Goal: Navigation & Orientation: Find specific page/section

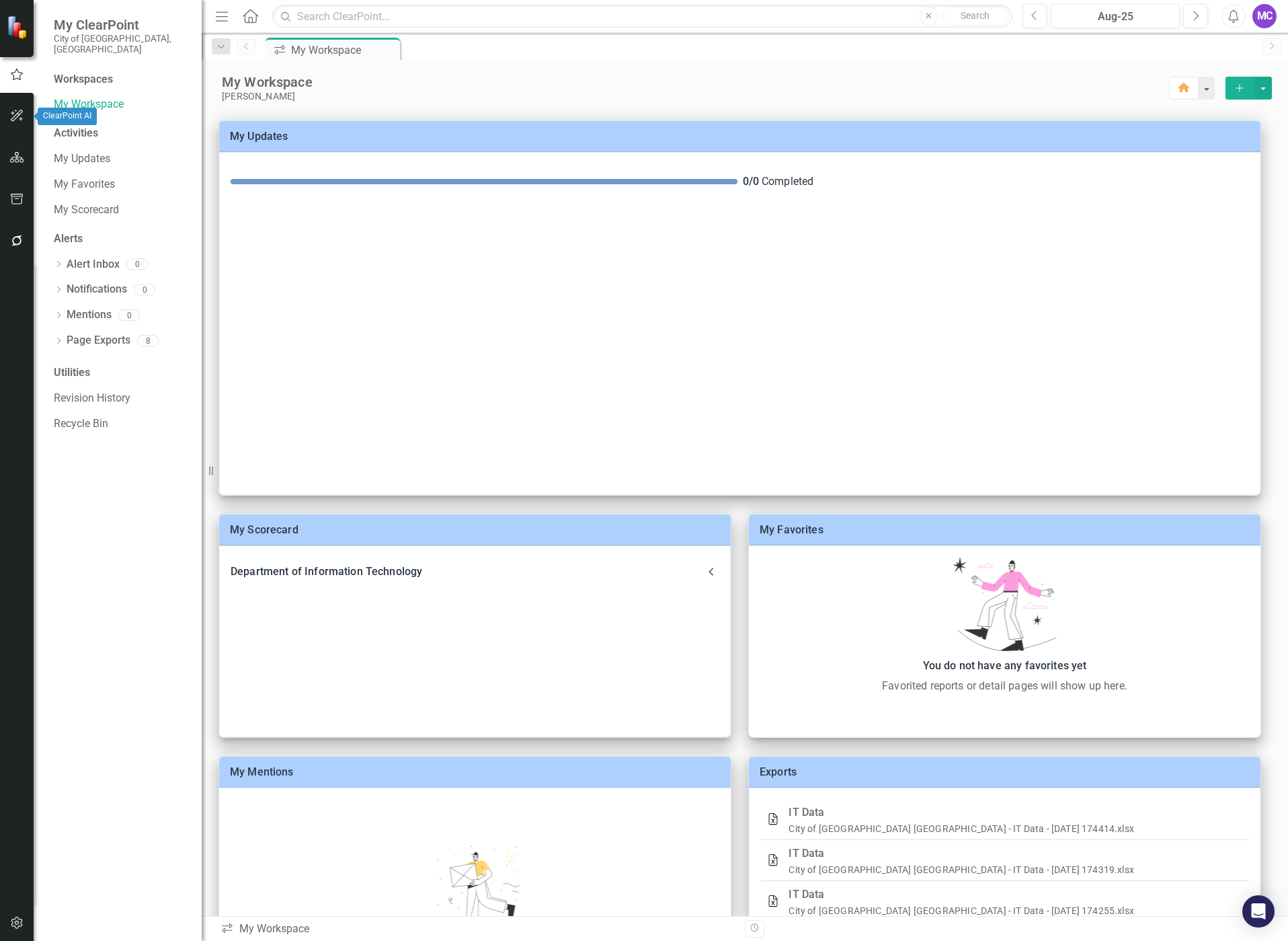
click at [10, 120] on icon "button" at bounding box center [17, 116] width 14 height 11
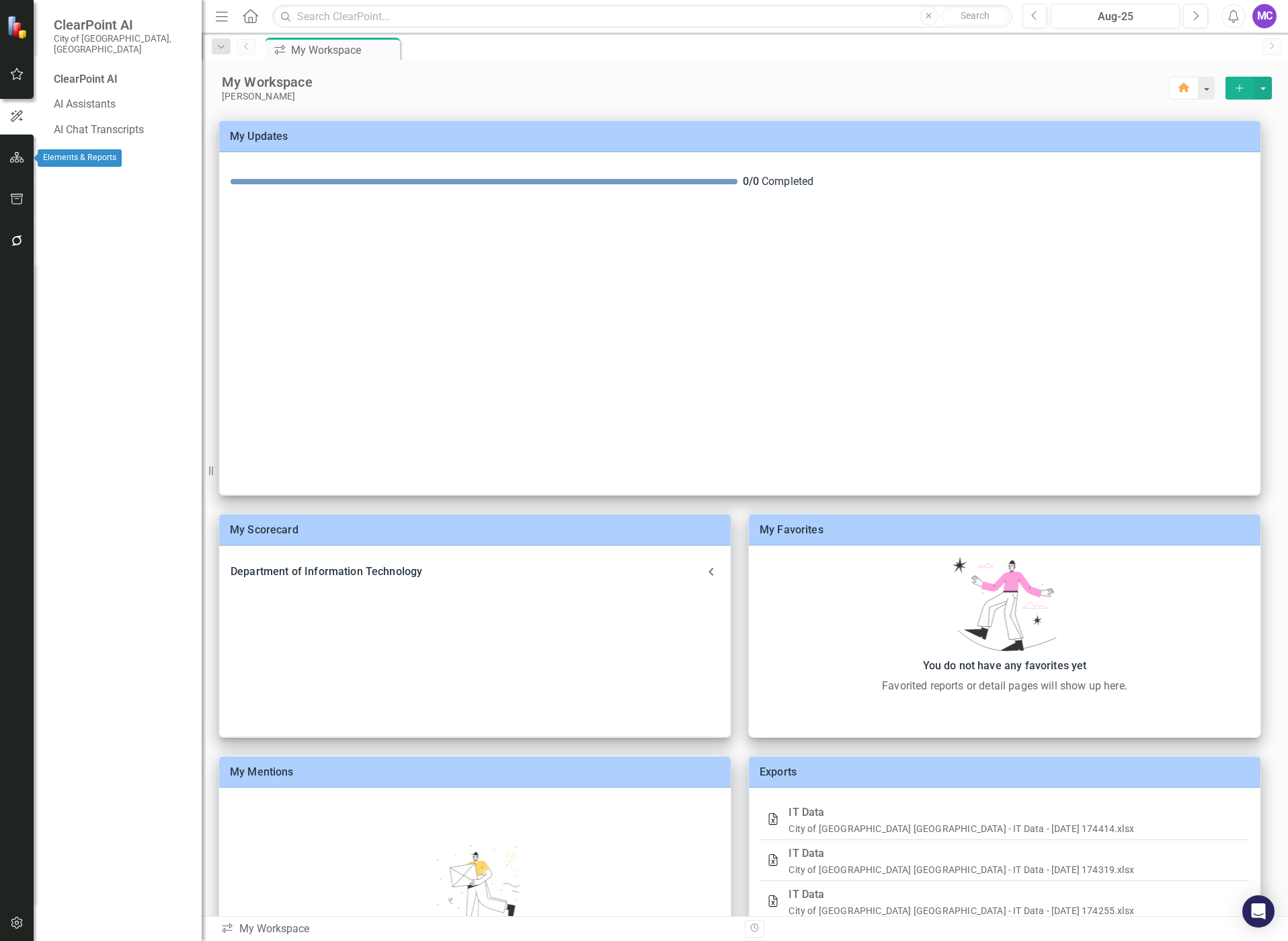
click at [18, 155] on icon "button" at bounding box center [17, 157] width 14 height 11
click at [12, 114] on icon "button" at bounding box center [17, 116] width 14 height 11
click at [28, 79] on button "button" at bounding box center [17, 75] width 30 height 28
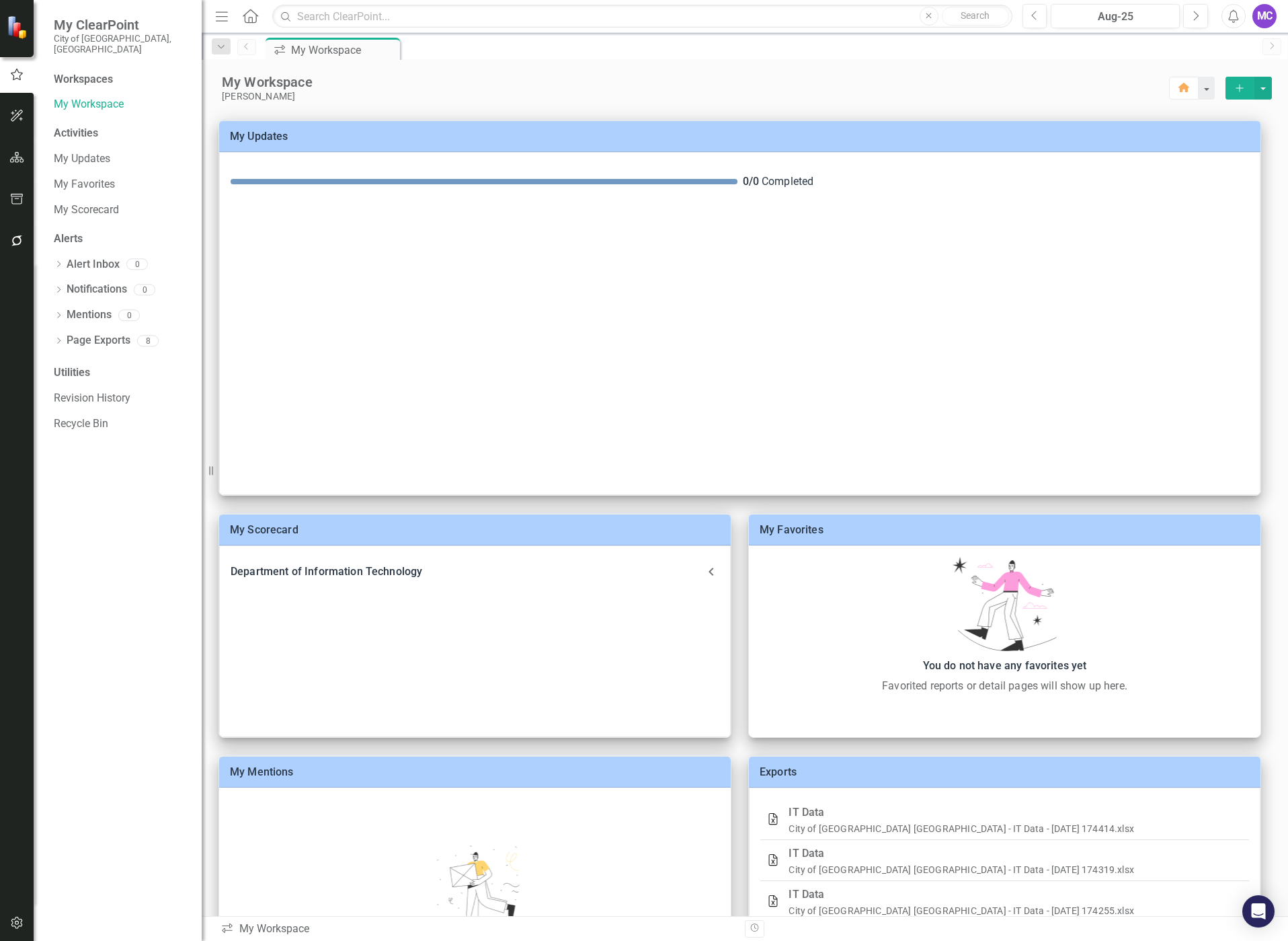
click at [81, 126] on div "Activities" at bounding box center [121, 133] width 135 height 16
click at [106, 72] on div "Workspaces" at bounding box center [83, 79] width 59 height 16
click at [254, 22] on icon "Home" at bounding box center [250, 16] width 18 height 14
click at [89, 177] on link "My Favorites" at bounding box center [121, 184] width 135 height 16
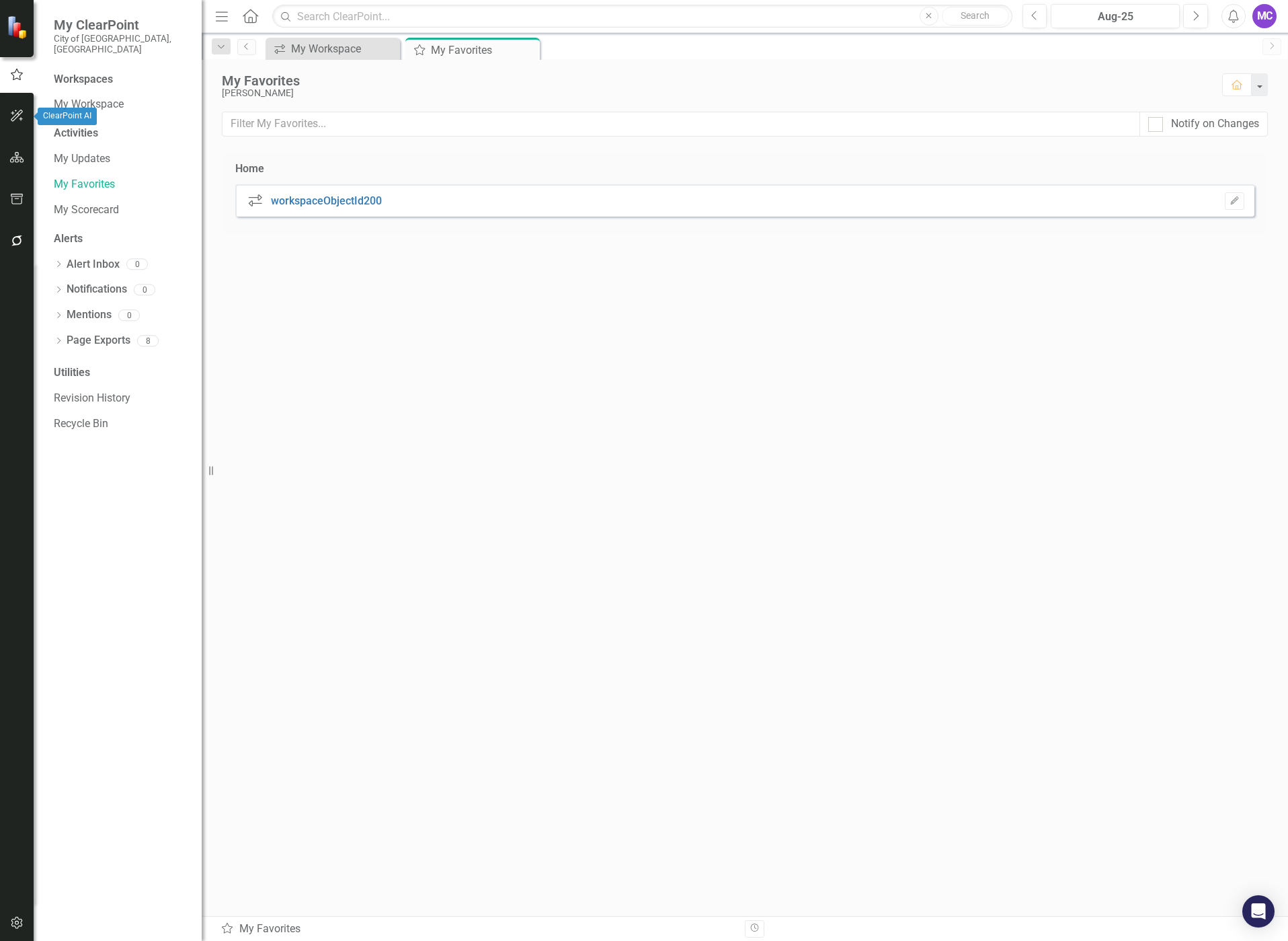
click at [14, 113] on icon "button" at bounding box center [17, 116] width 14 height 11
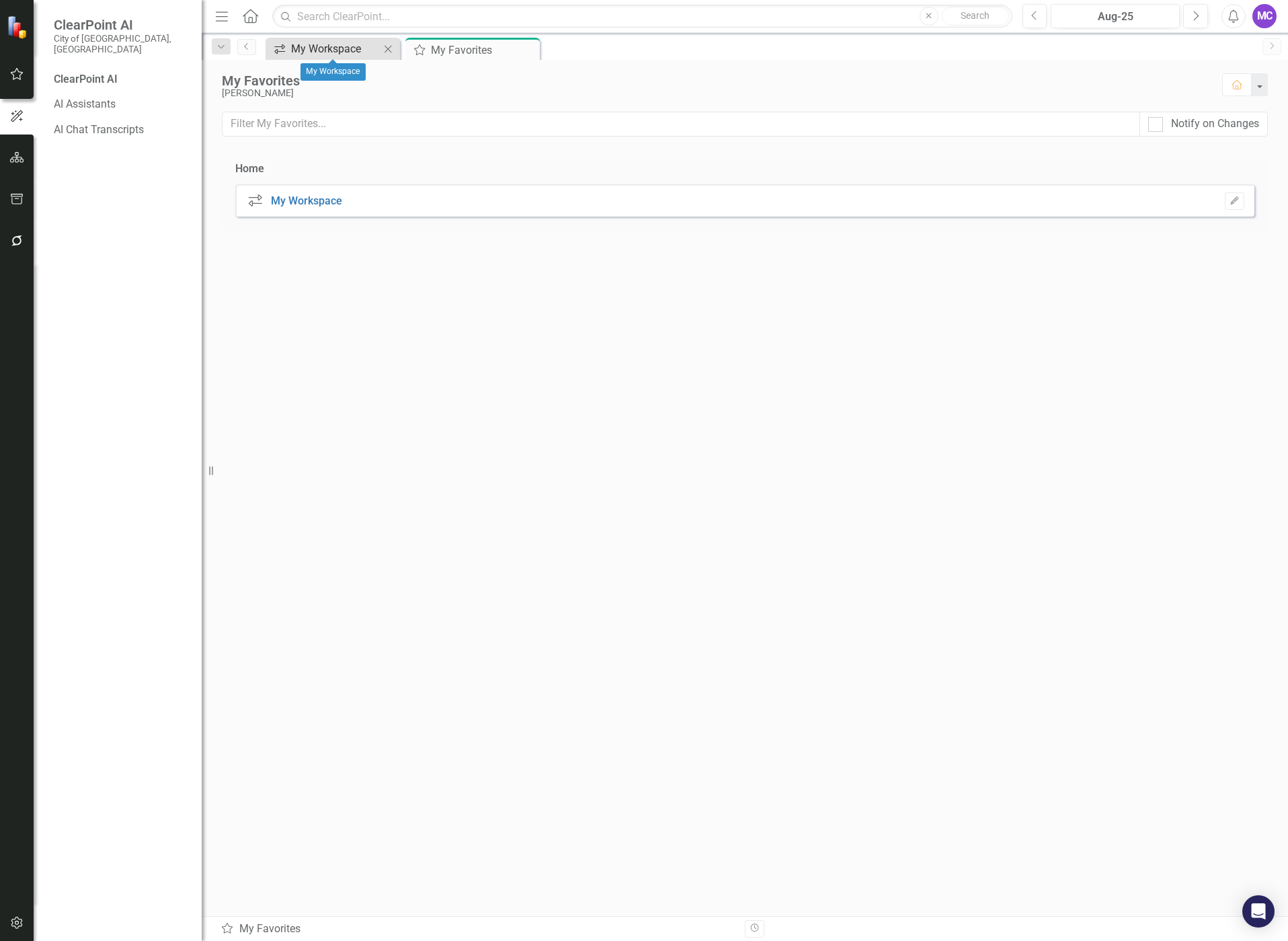
click at [304, 53] on div "My Workspace" at bounding box center [335, 49] width 89 height 17
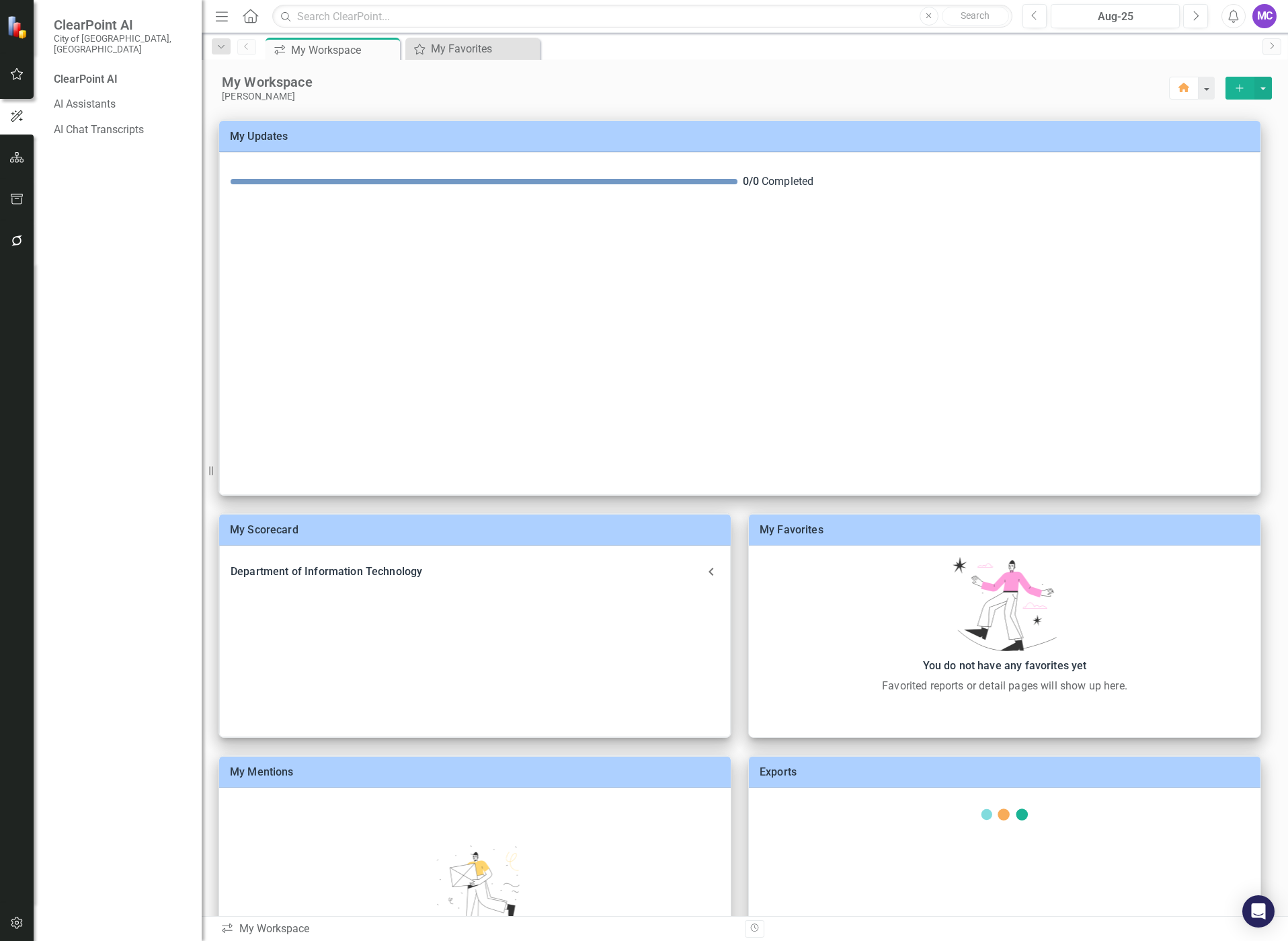
click at [215, 18] on icon "Menu" at bounding box center [222, 16] width 18 height 14
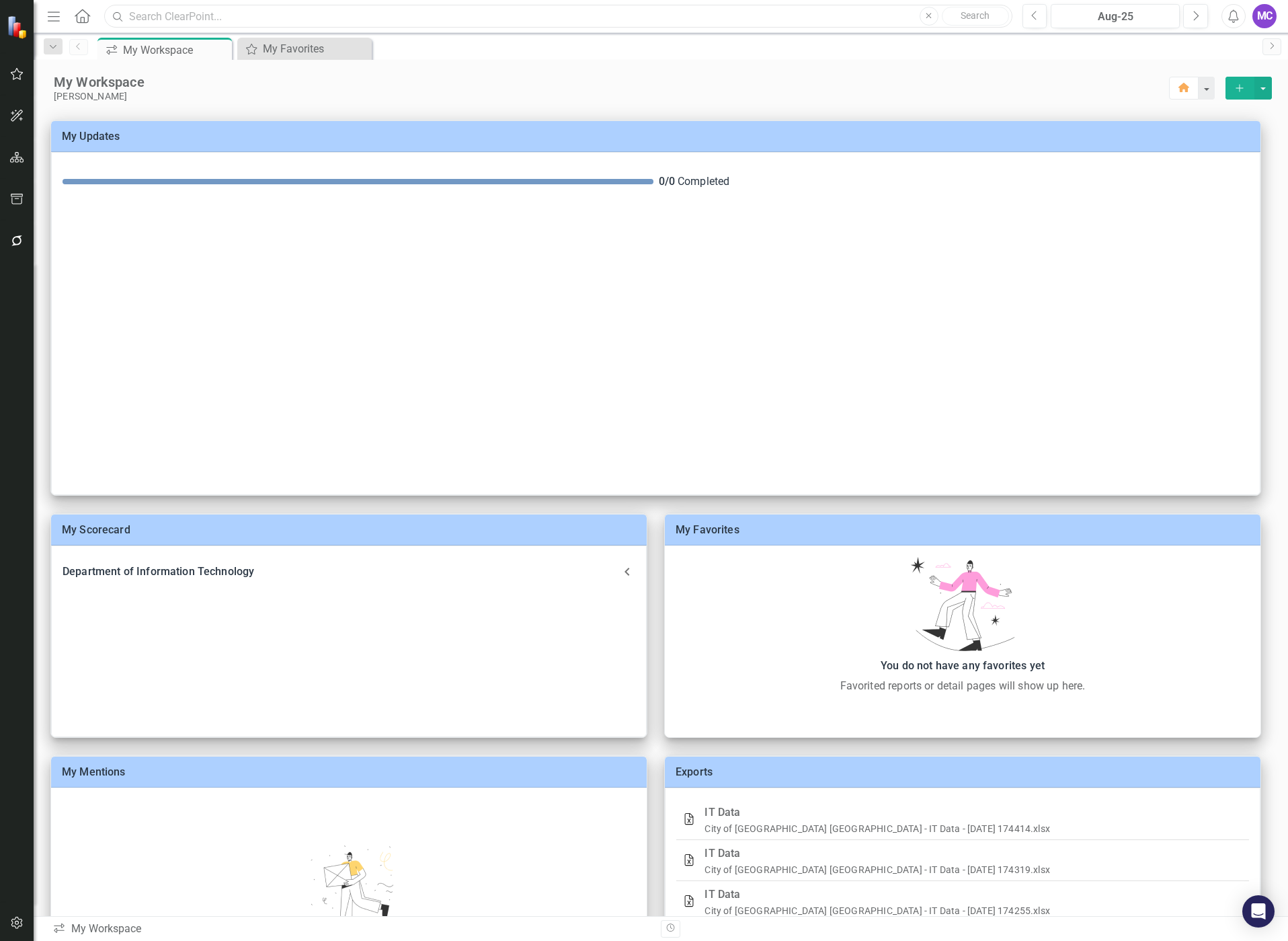
click at [215, 17] on input "text" at bounding box center [558, 16] width 907 height 24
click at [54, 15] on icon "Menu" at bounding box center [54, 16] width 18 height 14
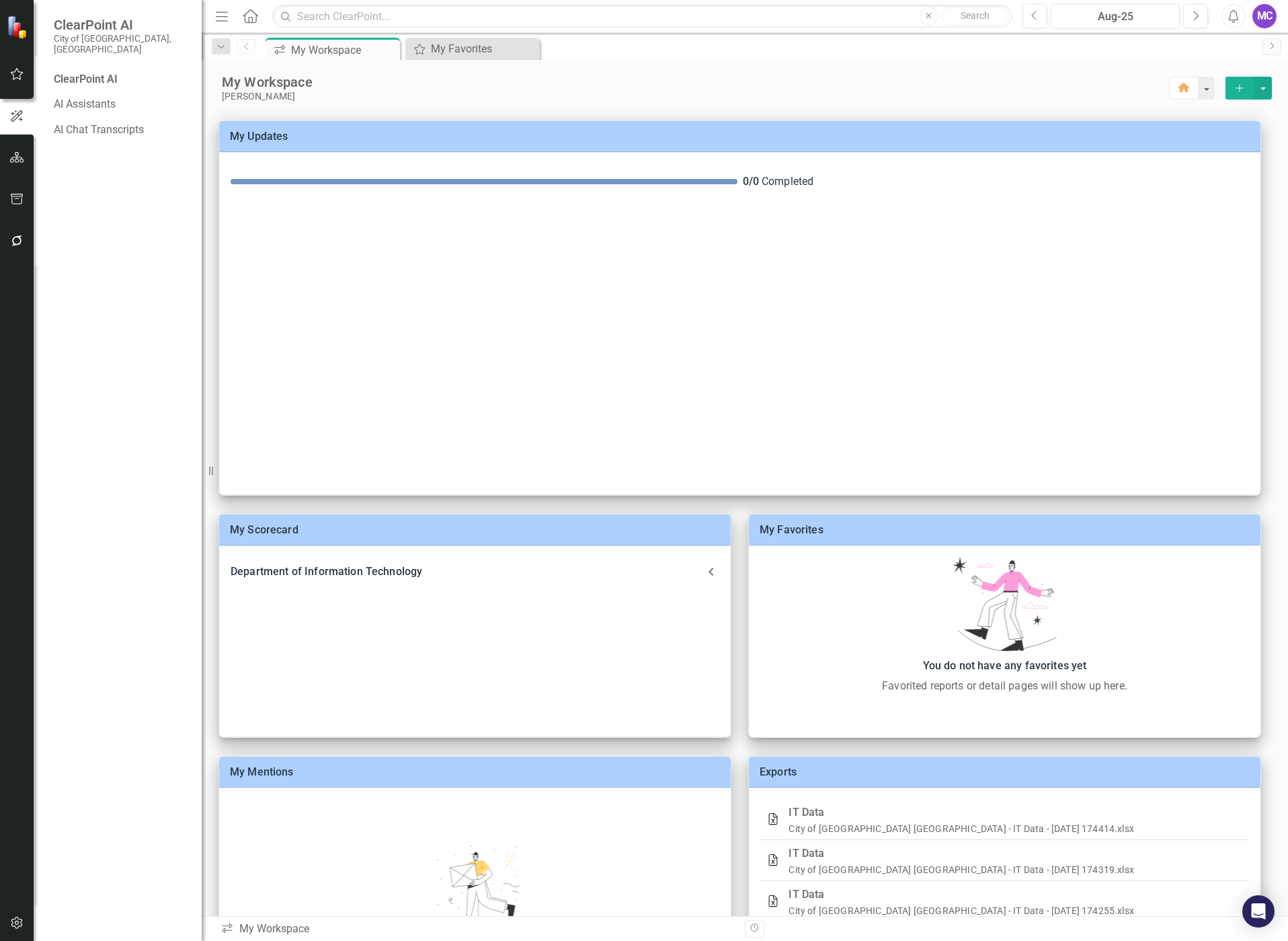
click at [18, 26] on img at bounding box center [18, 27] width 25 height 25
click at [13, 71] on icon "button" at bounding box center [17, 74] width 14 height 11
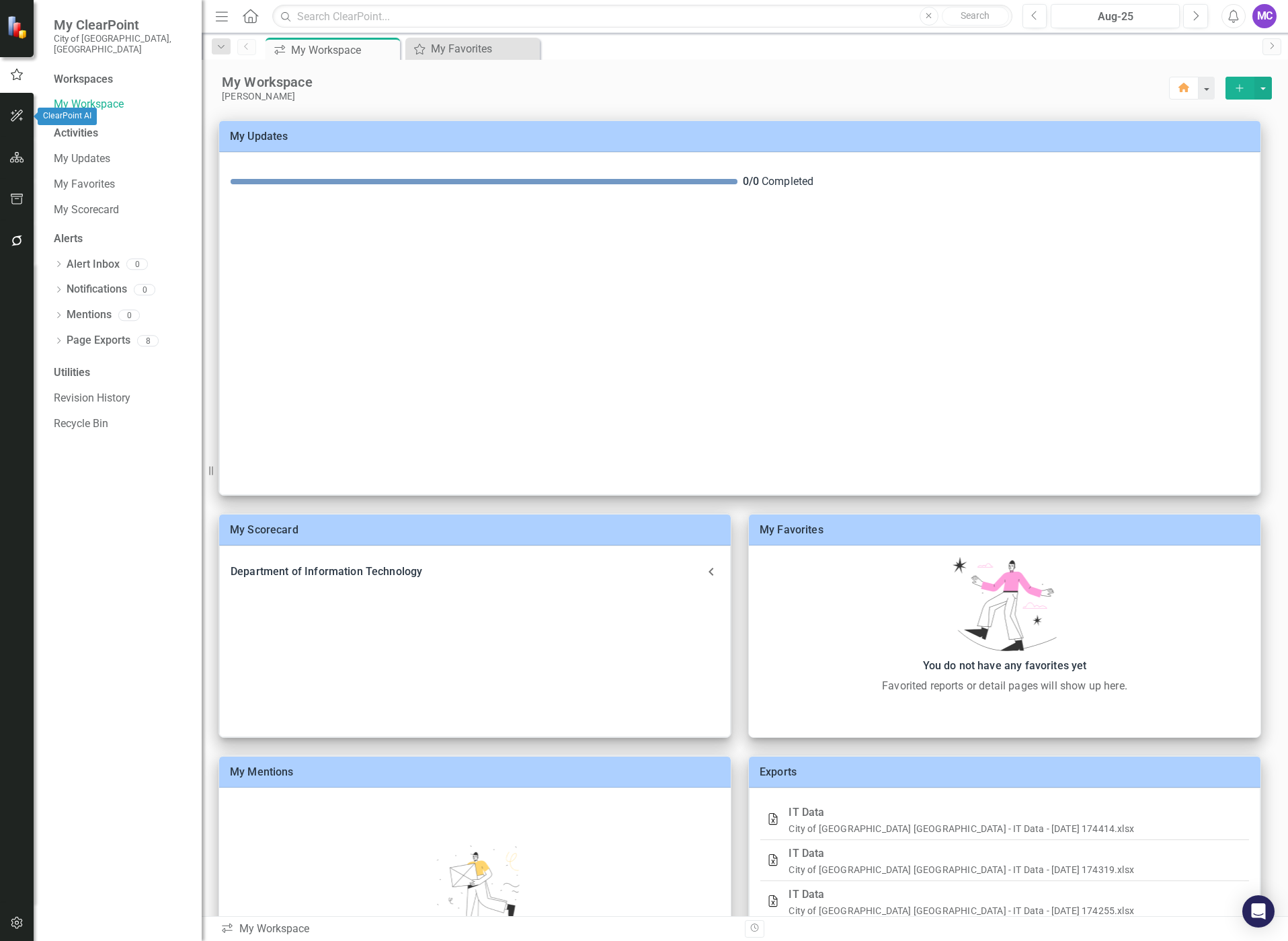
click at [17, 113] on icon "button" at bounding box center [17, 116] width 14 height 11
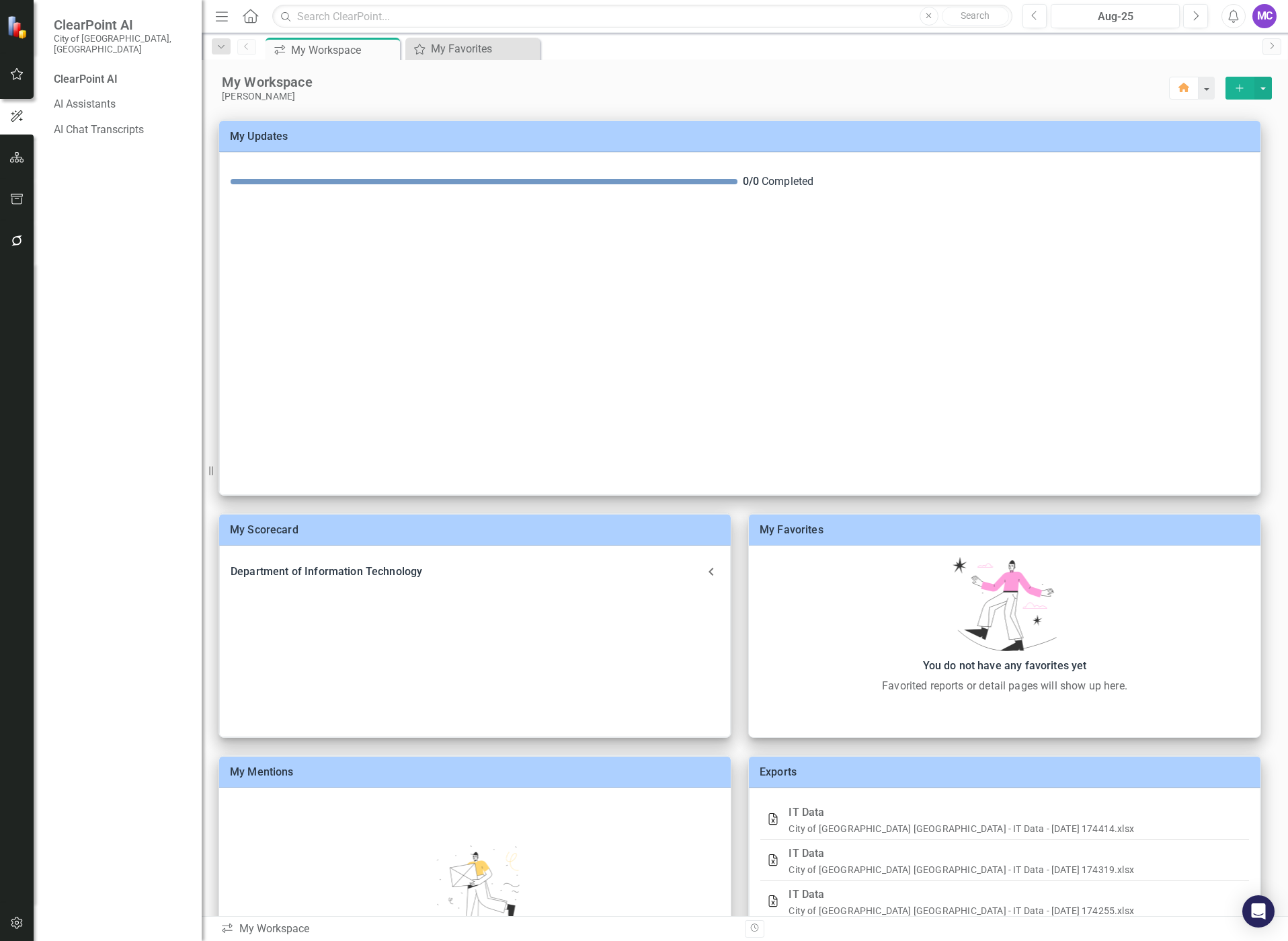
click at [255, 16] on icon "Home" at bounding box center [250, 16] width 18 height 14
click at [18, 156] on icon "button" at bounding box center [17, 157] width 14 height 11
click at [121, 144] on link "Scorecards" at bounding box center [93, 151] width 55 height 16
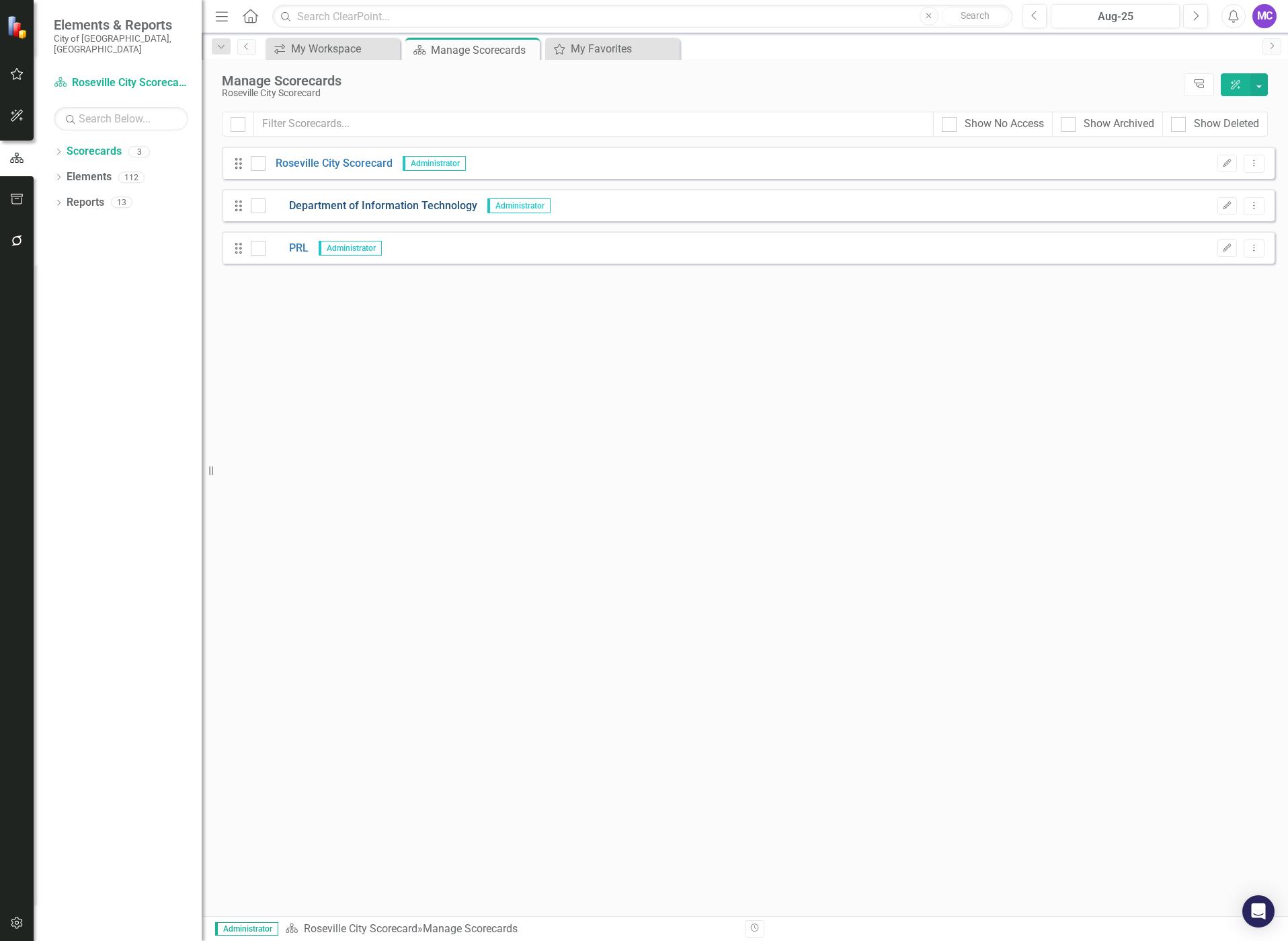
click at [474, 204] on link "Department of Information Technology" at bounding box center [371, 206] width 212 height 16
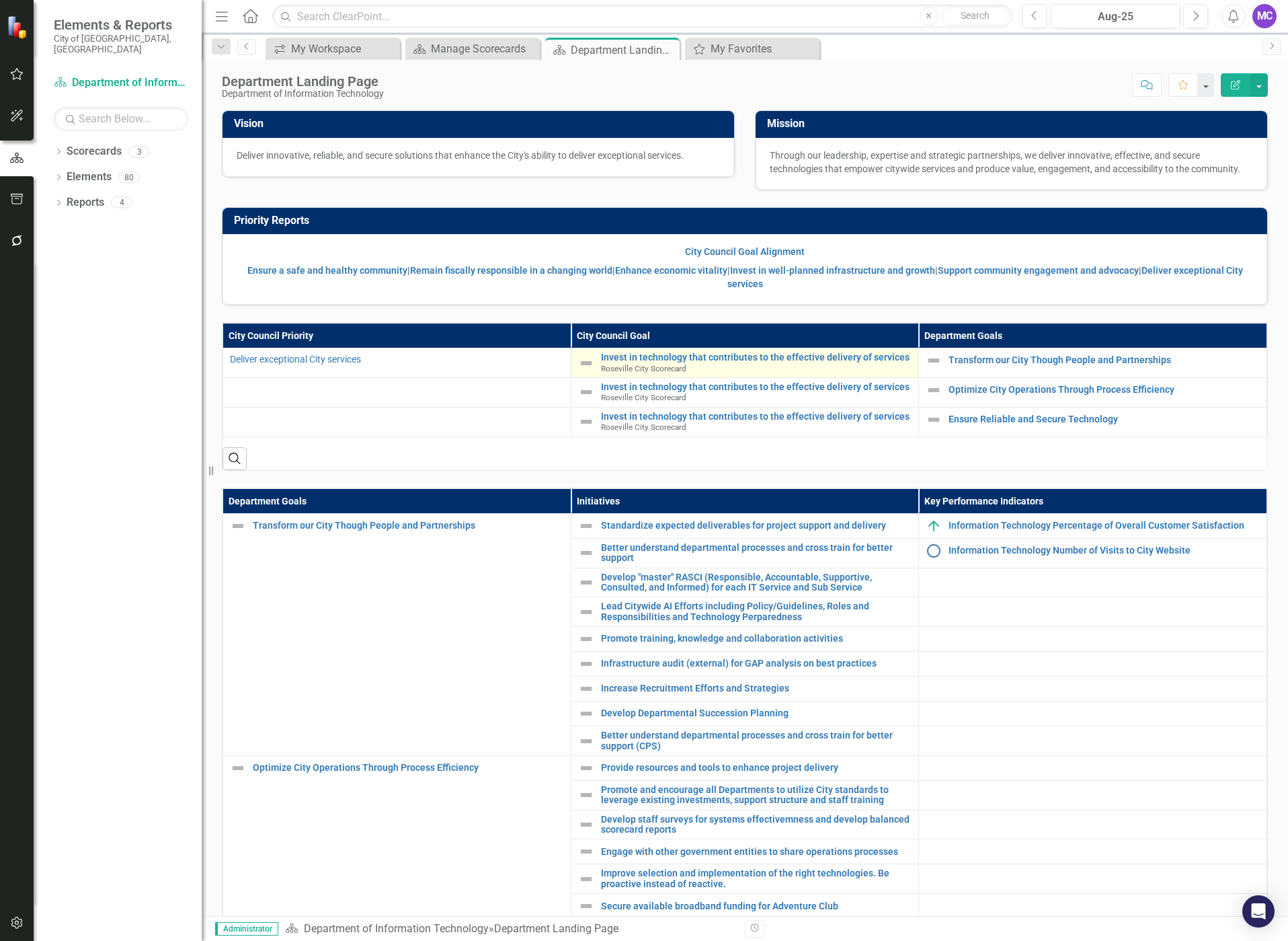
click at [718, 350] on td "Invest in technology that contributes to the effective delivery of services Ros…" at bounding box center [745, 363] width 348 height 30
click at [718, 356] on link "Invest in technology that contributes to the effective delivery of services" at bounding box center [756, 357] width 312 height 10
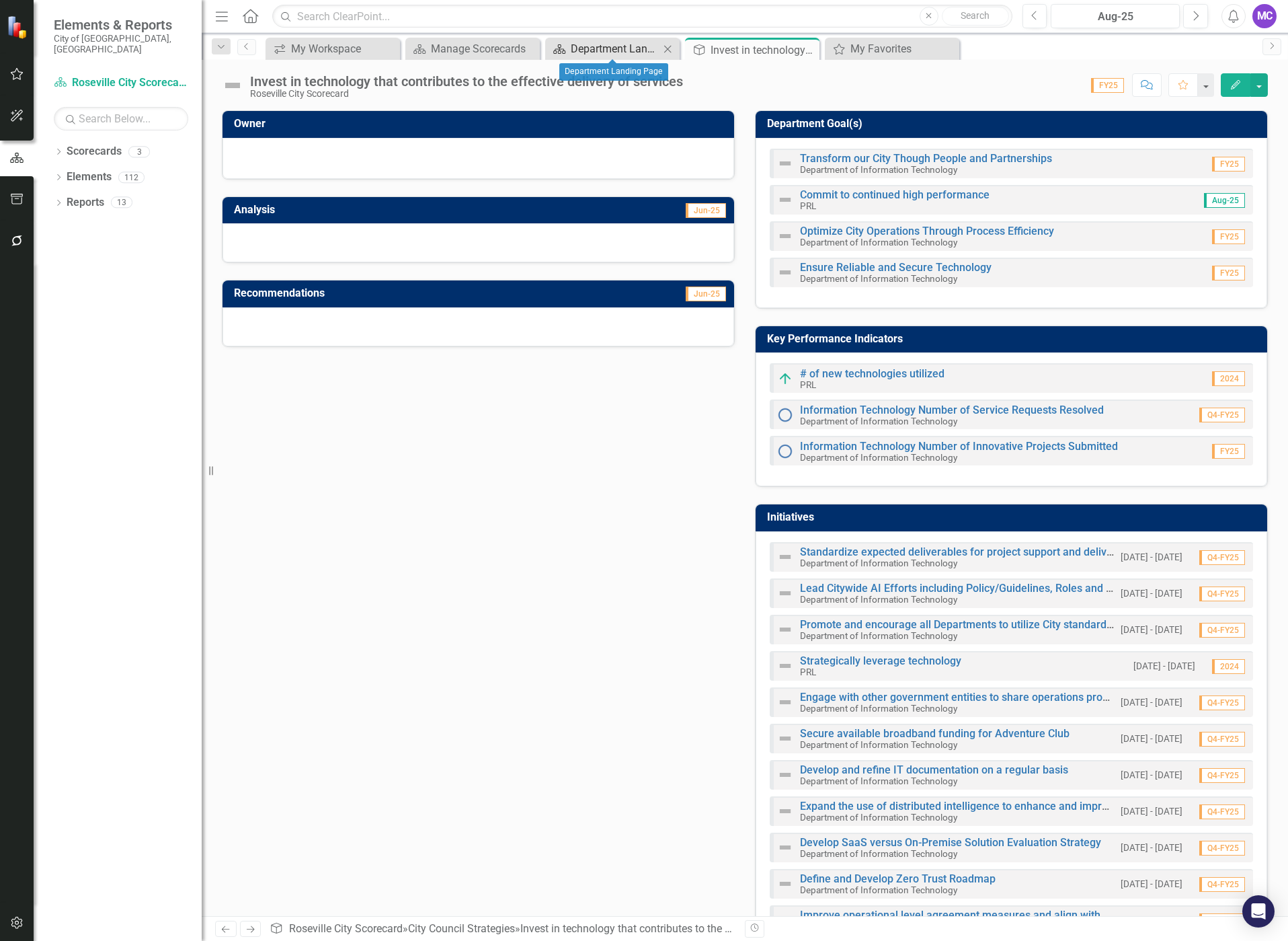
click at [635, 45] on div "Department Landing Page" at bounding box center [615, 49] width 89 height 17
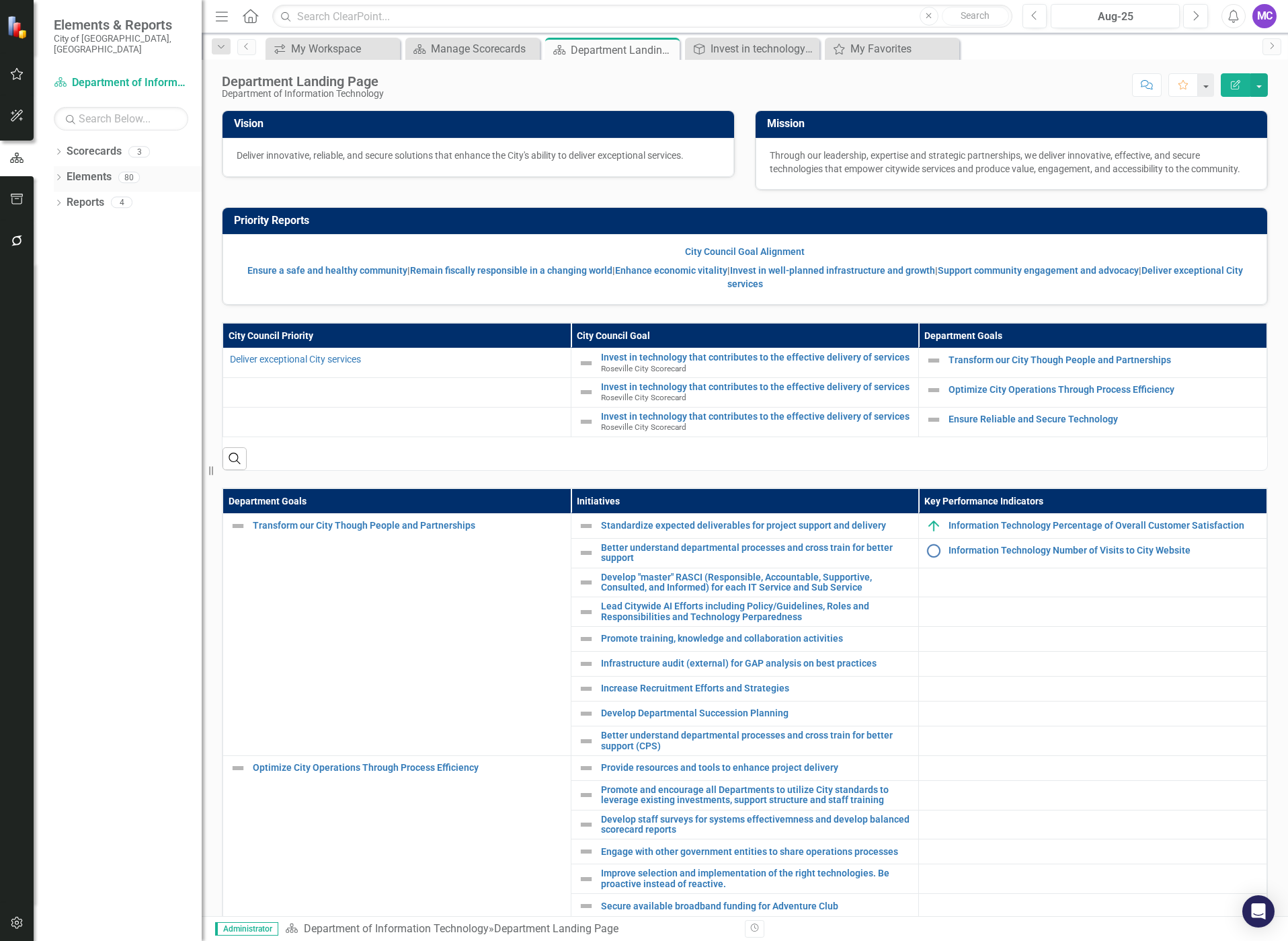
click at [61, 175] on icon "Dropdown" at bounding box center [58, 178] width 9 height 7
click at [66, 140] on div "Dropdown Scorecards 3" at bounding box center [127, 153] width 148 height 26
click at [58, 149] on icon "Dropdown" at bounding box center [58, 152] width 9 height 7
click at [68, 173] on icon "Dropdown" at bounding box center [65, 177] width 10 height 8
click at [102, 221] on link "PRL" at bounding box center [144, 228] width 114 height 16
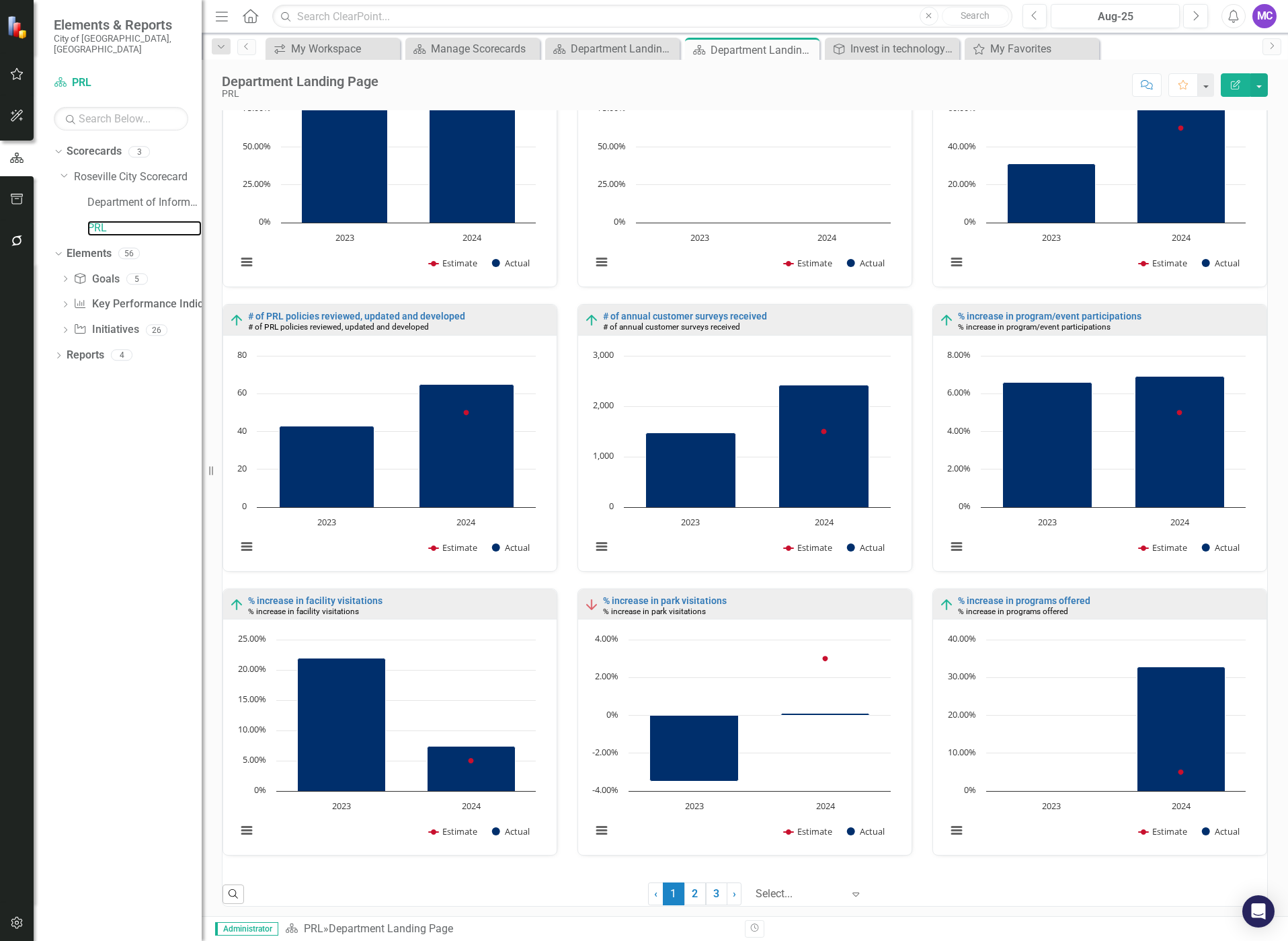
scroll to position [1334, 0]
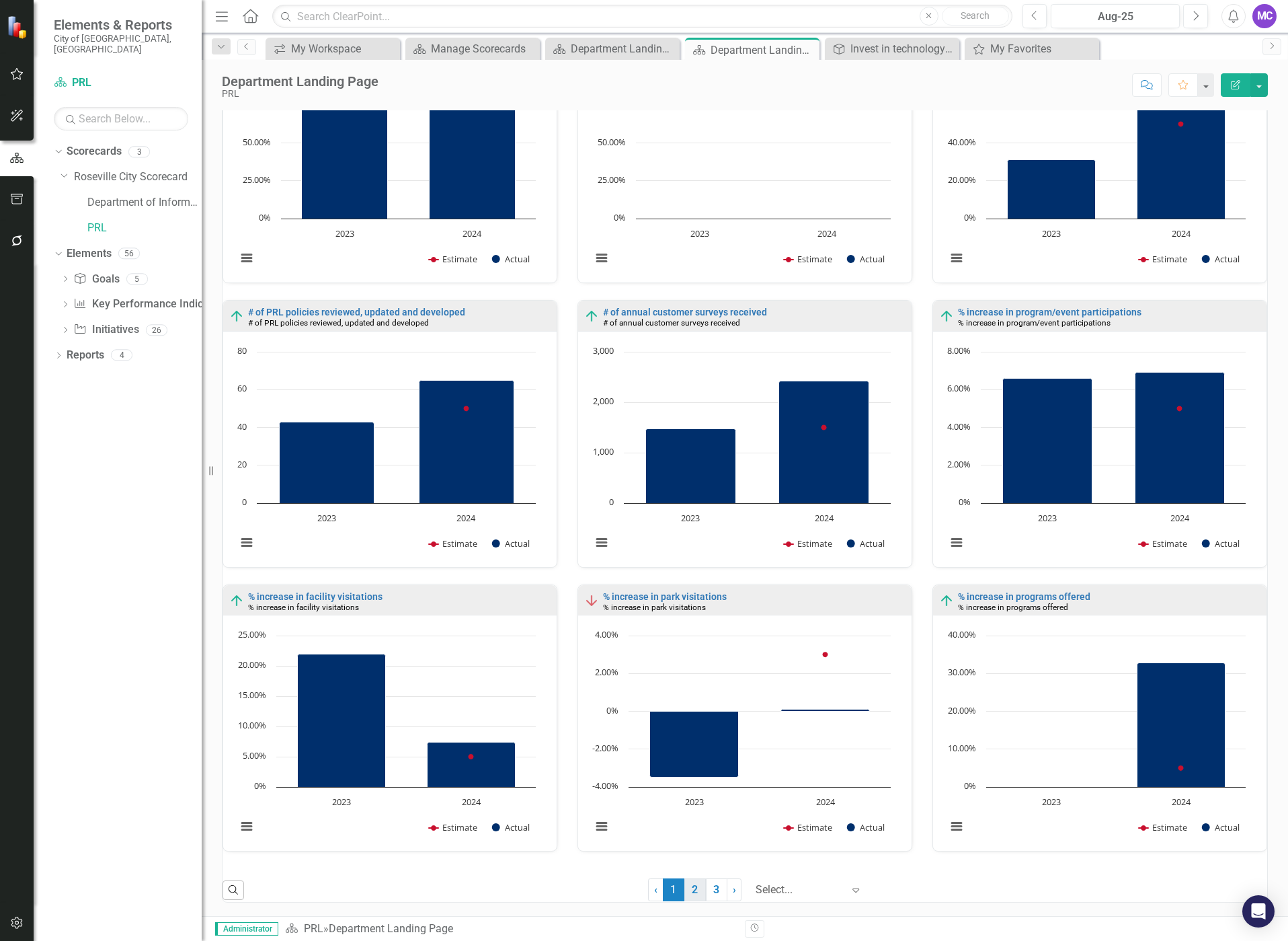
click at [688, 894] on link "2" at bounding box center [695, 890] width 22 height 23
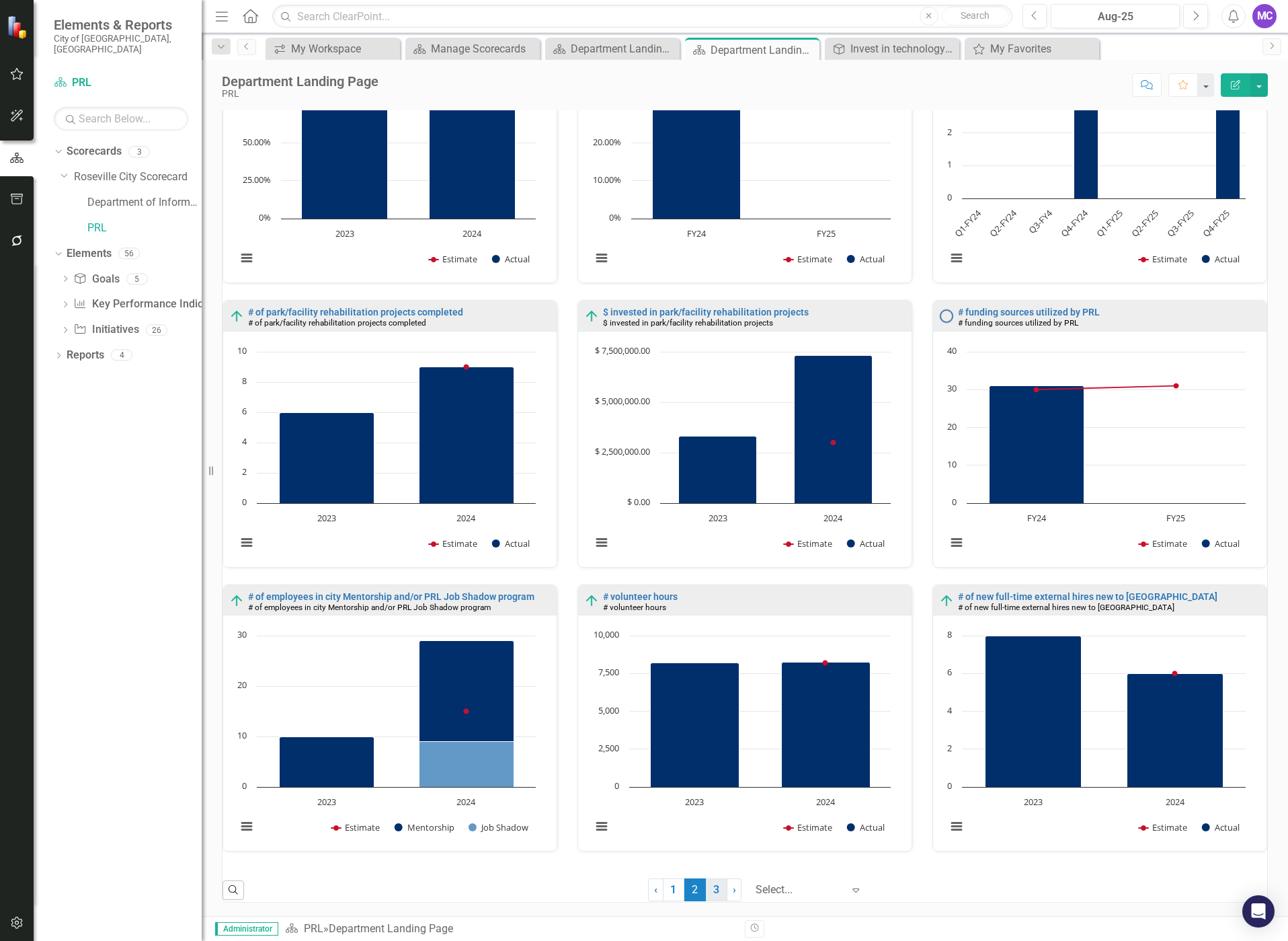
click at [710, 888] on link "3" at bounding box center [716, 890] width 22 height 23
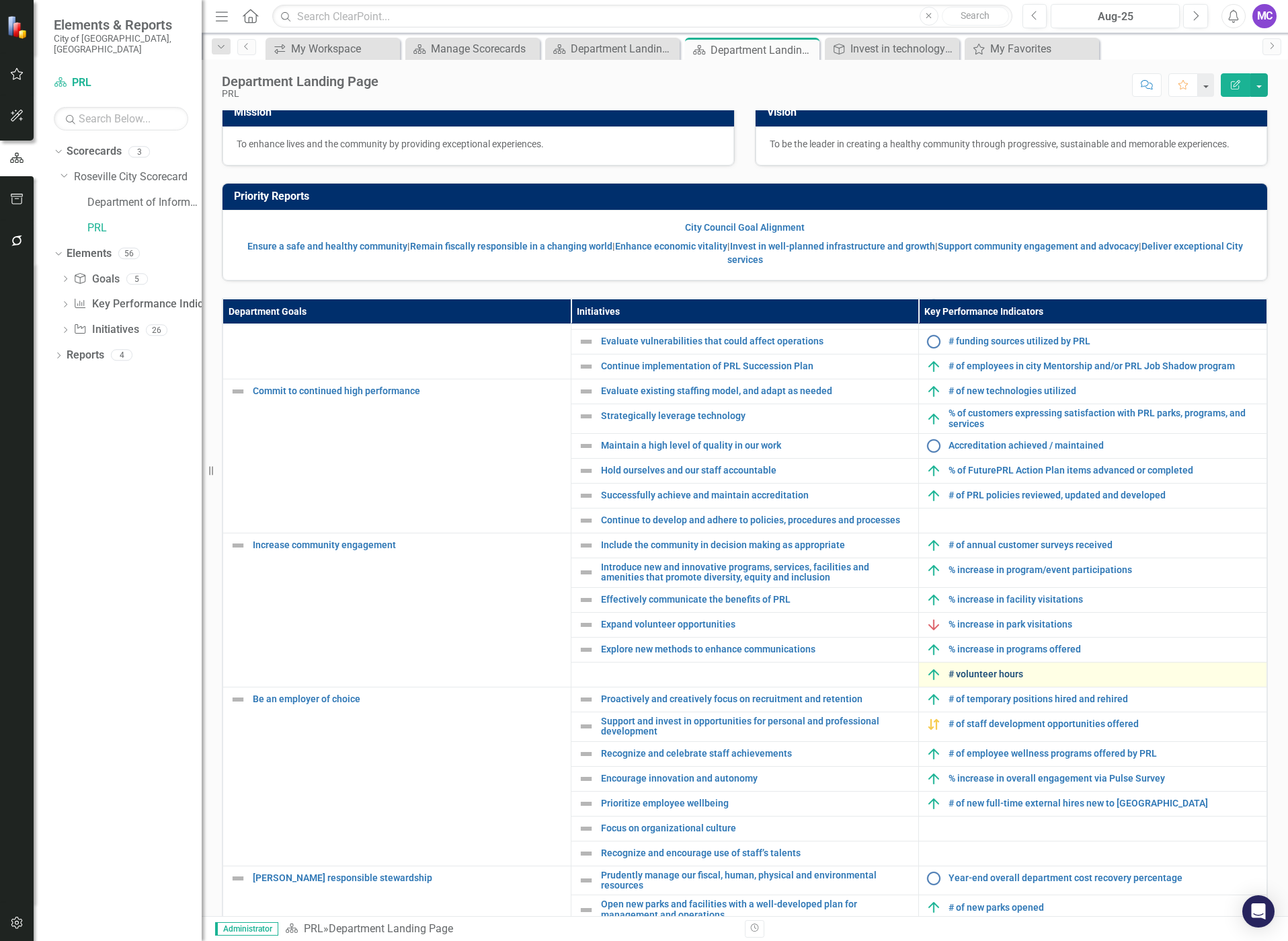
scroll to position [79, 0]
